Goal: Information Seeking & Learning: Learn about a topic

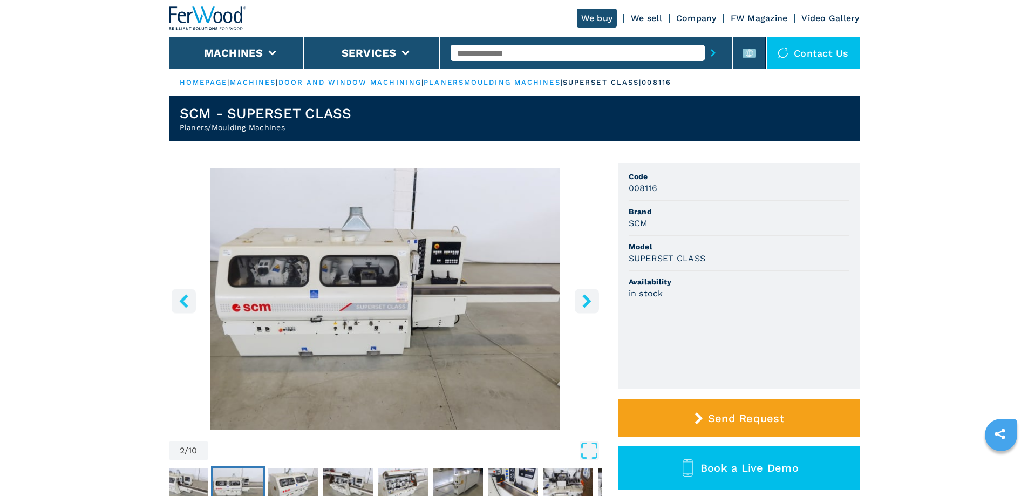
click at [233, 25] on img at bounding box center [208, 18] width 78 height 24
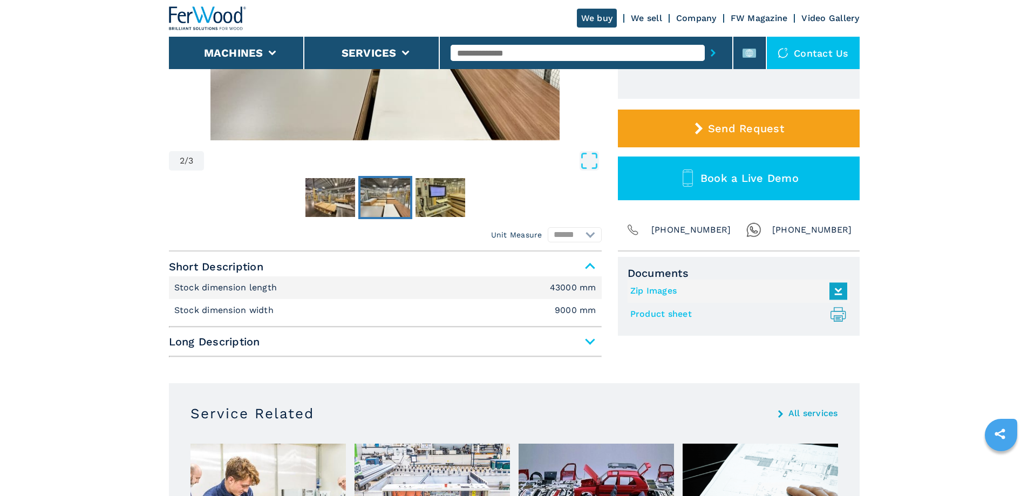
scroll to position [108, 0]
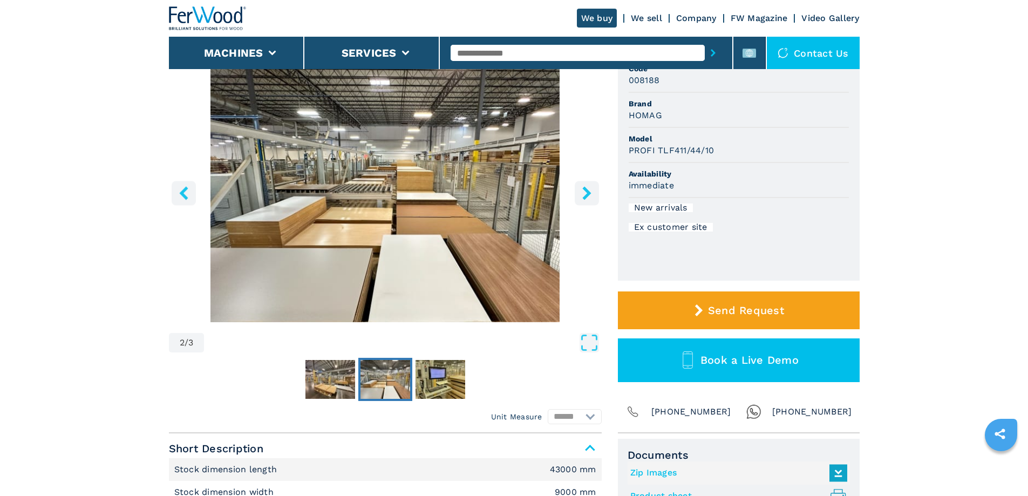
click at [577, 193] on button "right-button" at bounding box center [587, 193] width 24 height 24
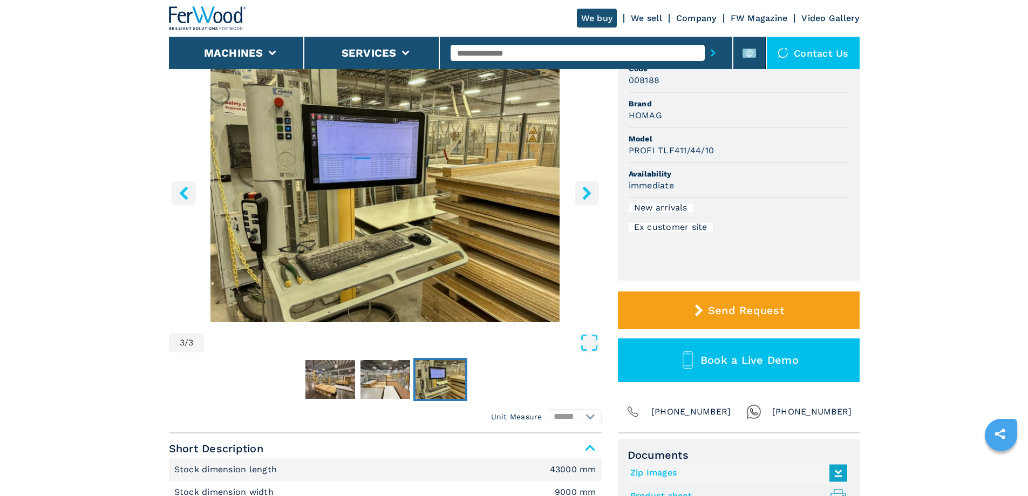
click at [408, 188] on img "Go to Slide 3" at bounding box center [385, 191] width 433 height 262
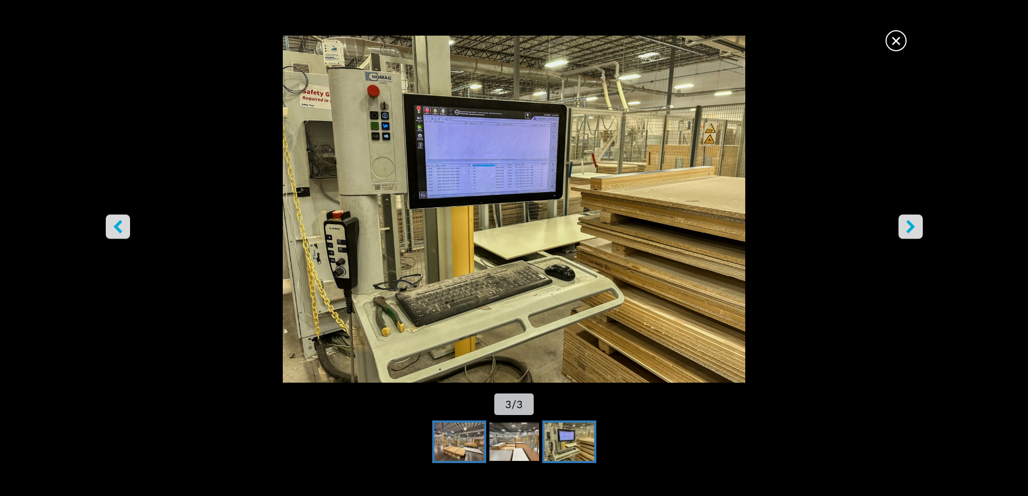
click at [462, 429] on img "Go to Slide 1" at bounding box center [459, 441] width 50 height 39
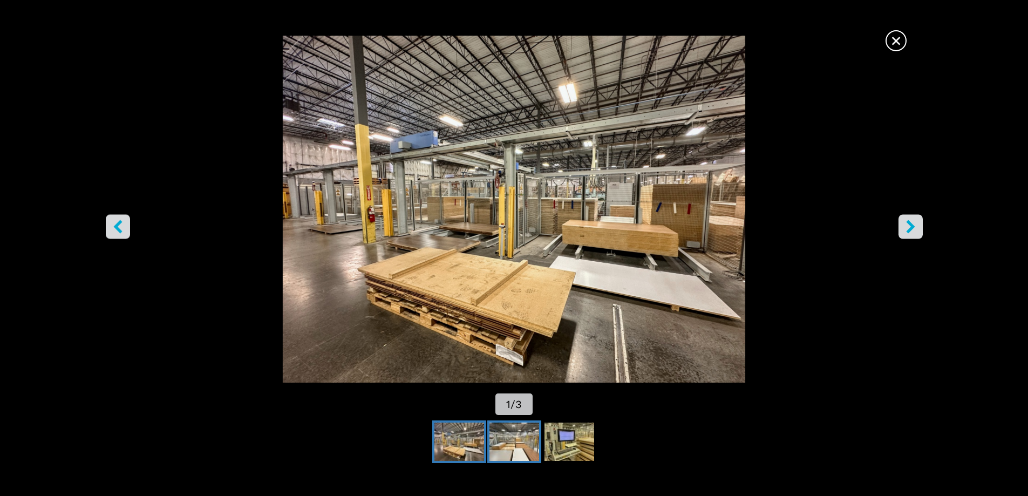
click at [504, 438] on img "Go to Slide 2" at bounding box center [514, 441] width 50 height 39
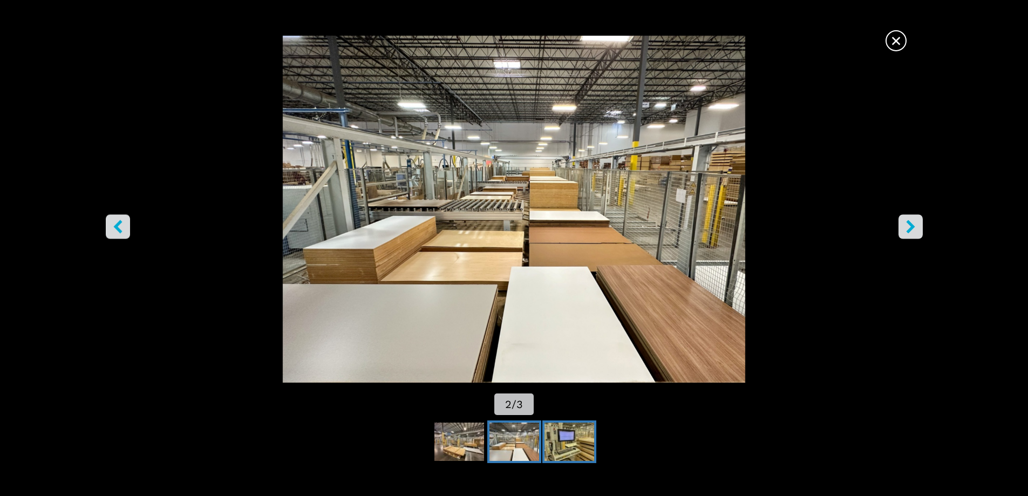
click at [568, 450] on img "Go to Slide 3" at bounding box center [569, 441] width 50 height 39
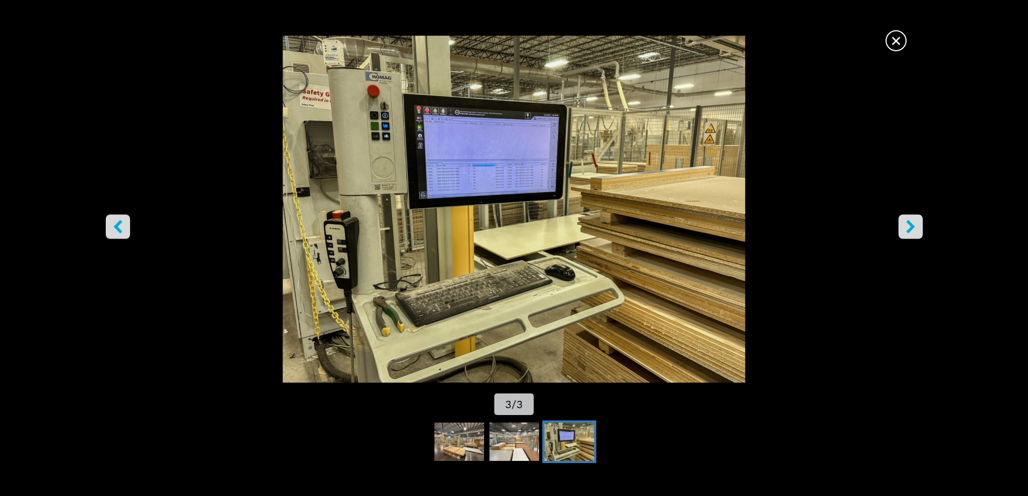
click at [891, 39] on span "×" at bounding box center [895, 38] width 19 height 19
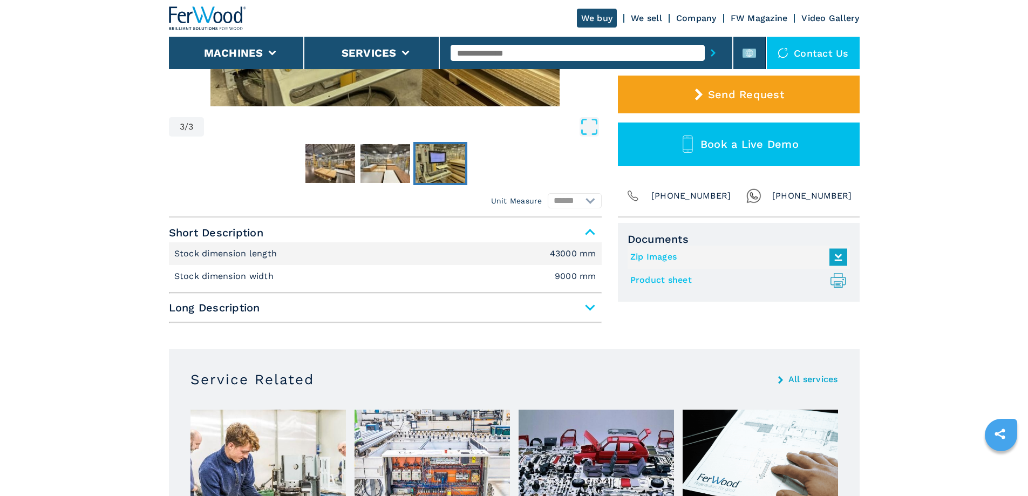
scroll to position [647, 0]
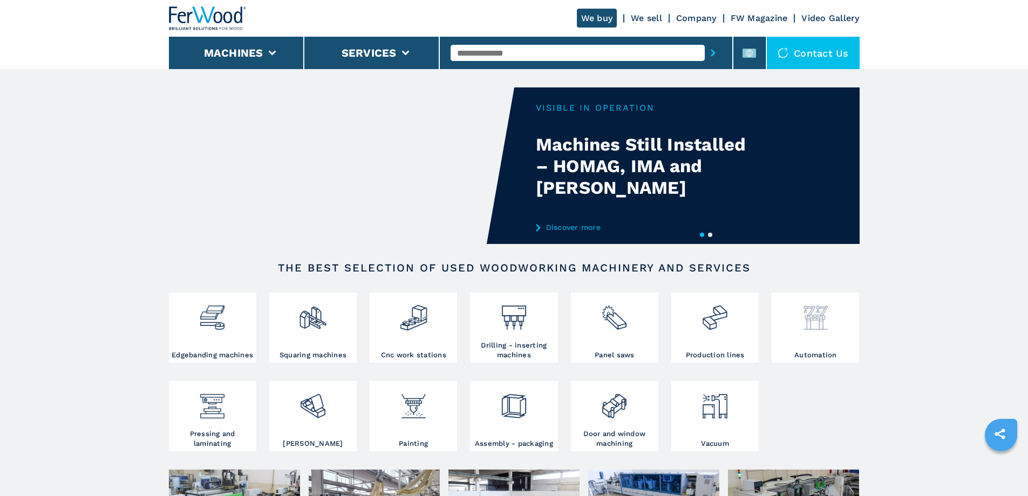
click at [822, 323] on img at bounding box center [815, 313] width 29 height 37
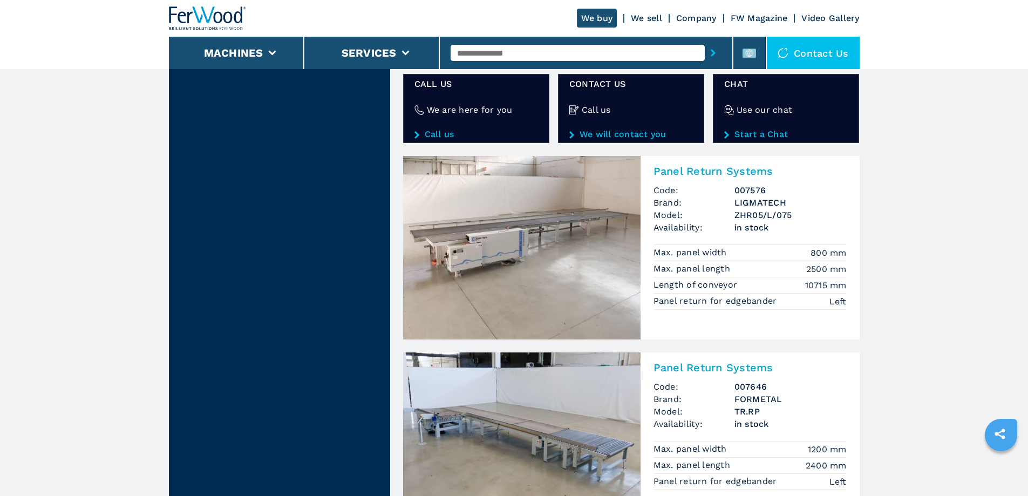
scroll to position [1726, 0]
